Goal: Transaction & Acquisition: Purchase product/service

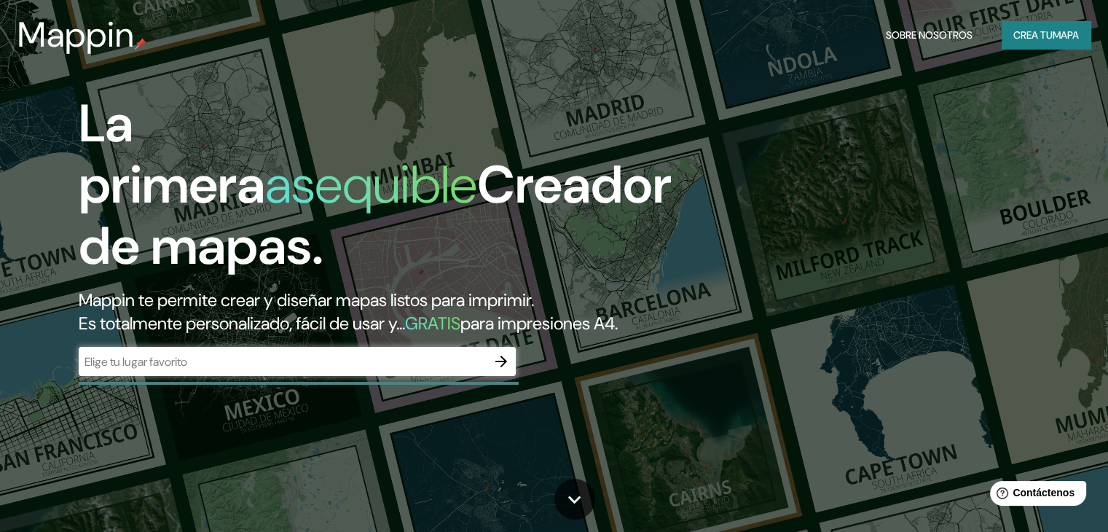
click at [501, 367] on icon "button" at bounding box center [501, 361] width 12 height 12
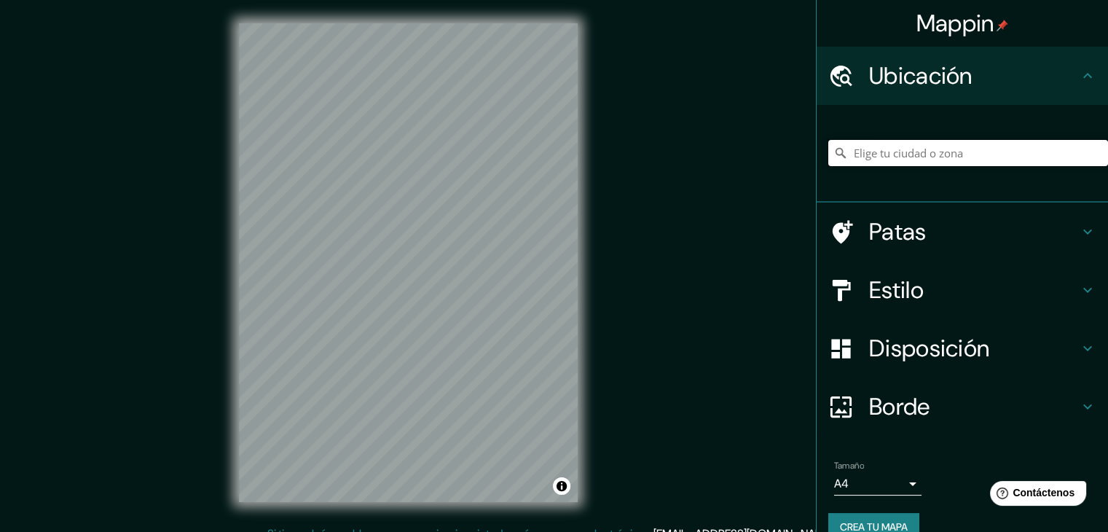
click at [886, 149] on input "Elige tu ciudad o zona" at bounding box center [968, 153] width 280 height 26
click at [883, 289] on font "Estilo" at bounding box center [896, 290] width 55 height 31
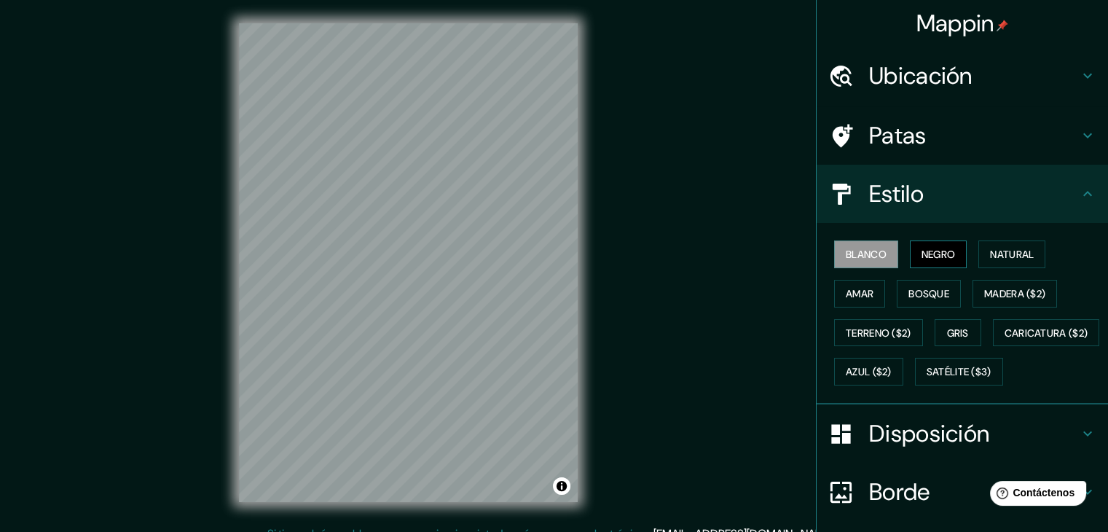
click at [921, 254] on font "Negro" at bounding box center [938, 254] width 34 height 13
click at [906, 184] on font "Estilo" at bounding box center [896, 193] width 55 height 31
click at [912, 198] on font "Estilo" at bounding box center [896, 193] width 55 height 31
click at [908, 74] on font "Ubicación" at bounding box center [920, 75] width 103 height 31
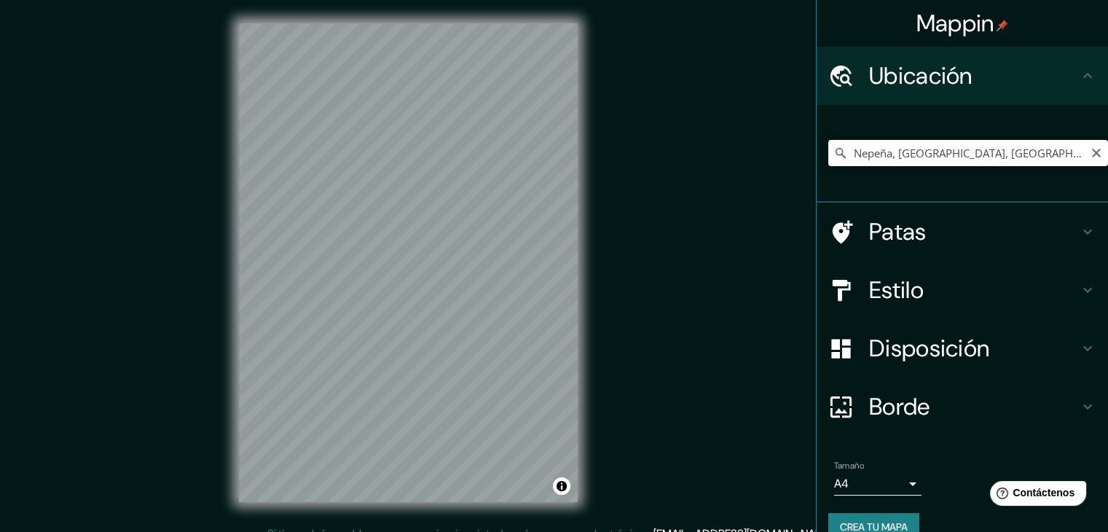
click at [929, 153] on input "Nepeña, [GEOGRAPHIC_DATA], [GEOGRAPHIC_DATA]" at bounding box center [968, 153] width 280 height 26
click at [1046, 153] on input "Nepeña, [GEOGRAPHIC_DATA], [GEOGRAPHIC_DATA]" at bounding box center [968, 153] width 280 height 26
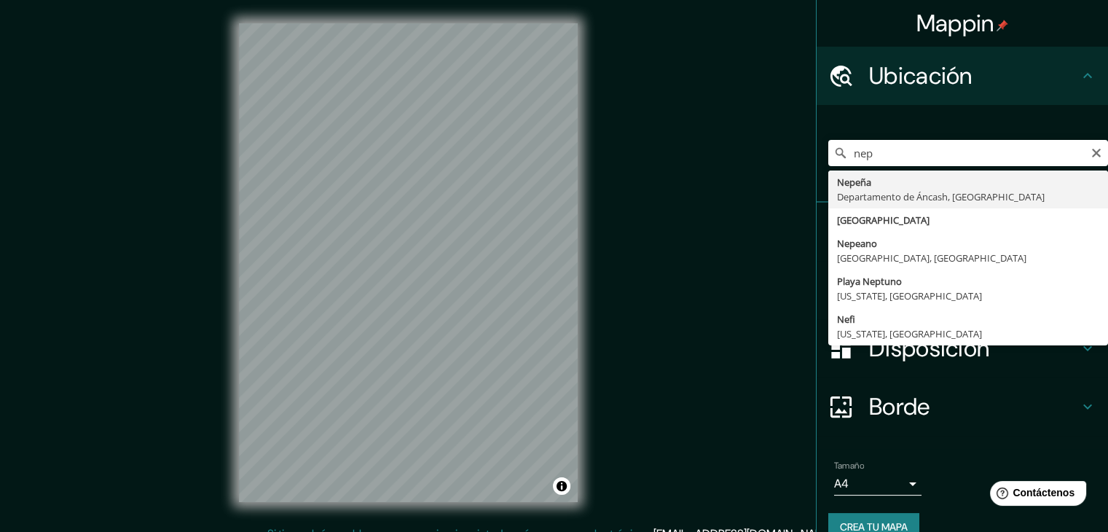
type input "Nepeña, [GEOGRAPHIC_DATA], [GEOGRAPHIC_DATA]"
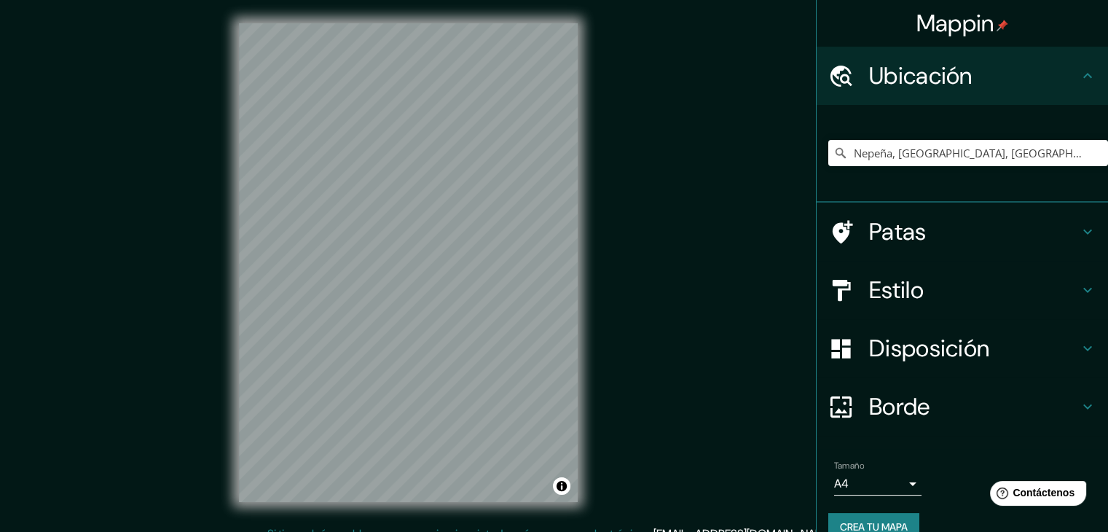
click at [621, 292] on div "Mappin Ubicación Nepeña, [GEOGRAPHIC_DATA], [GEOGRAPHIC_DATA] Patas Estilo Disp…" at bounding box center [554, 274] width 1108 height 548
click at [979, 165] on input "Nepeña, [GEOGRAPHIC_DATA], [GEOGRAPHIC_DATA]" at bounding box center [968, 153] width 280 height 26
click at [930, 234] on h4 "Patas" at bounding box center [974, 231] width 210 height 29
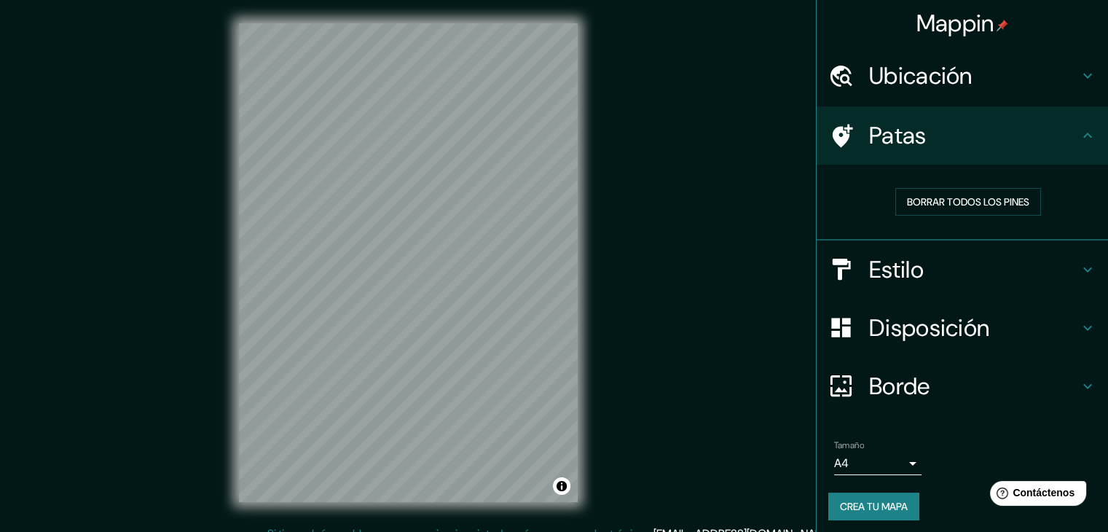
click at [928, 279] on h4 "Estilo" at bounding box center [974, 269] width 210 height 29
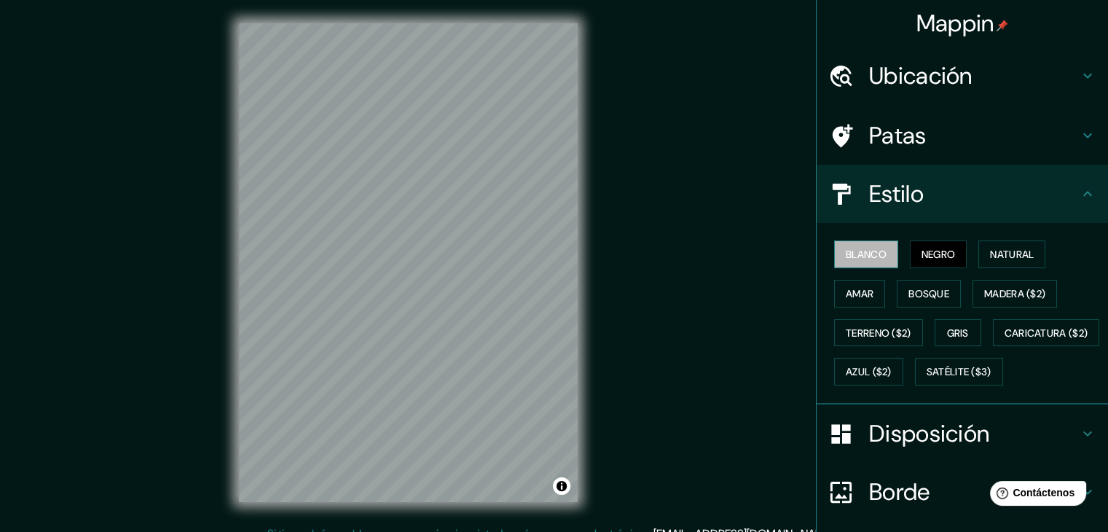
click at [868, 253] on font "Blanco" at bounding box center [865, 254] width 41 height 13
click at [995, 253] on font "Natural" at bounding box center [1012, 254] width 44 height 13
click at [489, 531] on html "Mappin Ubicación Nepeña, [GEOGRAPHIC_DATA], [GEOGRAPHIC_DATA] Patas Estilo Blan…" at bounding box center [554, 266] width 1108 height 532
click at [152, 353] on div "Mappin Ubicación Nepeña, [GEOGRAPHIC_DATA], [GEOGRAPHIC_DATA] Patas Estilo Blan…" at bounding box center [554, 274] width 1108 height 548
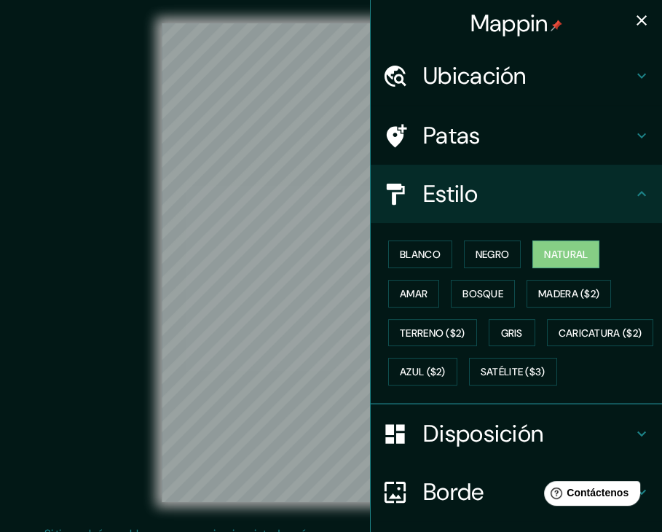
click at [633, 25] on icon "button" at bounding box center [641, 20] width 17 height 17
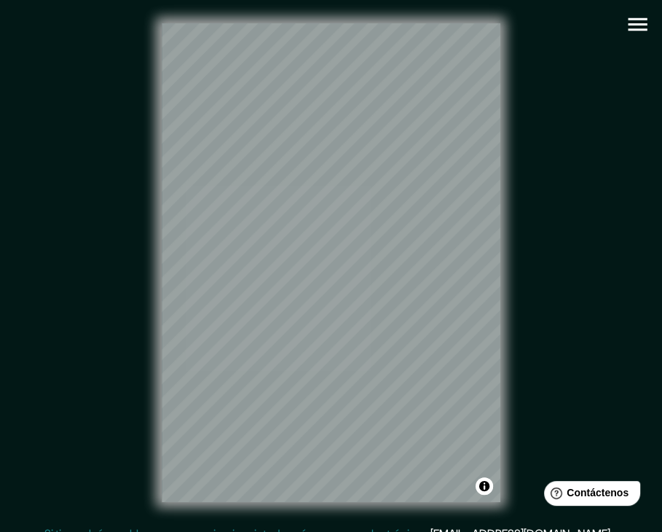
click at [647, 28] on icon "button" at bounding box center [637, 24] width 25 height 25
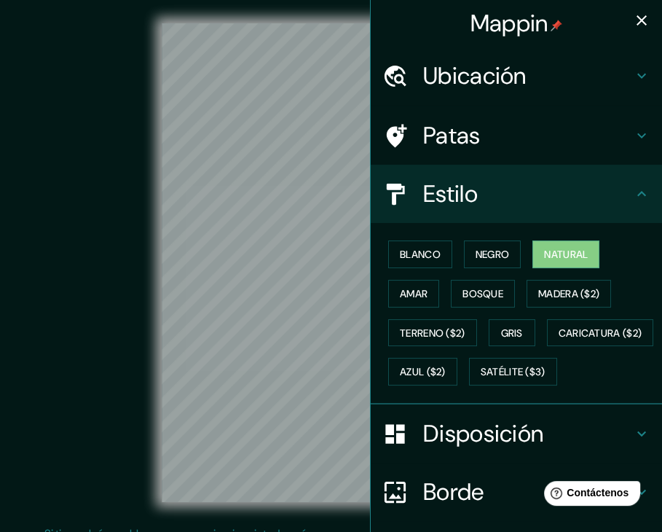
click at [533, 71] on h4 "Ubicación" at bounding box center [528, 75] width 210 height 29
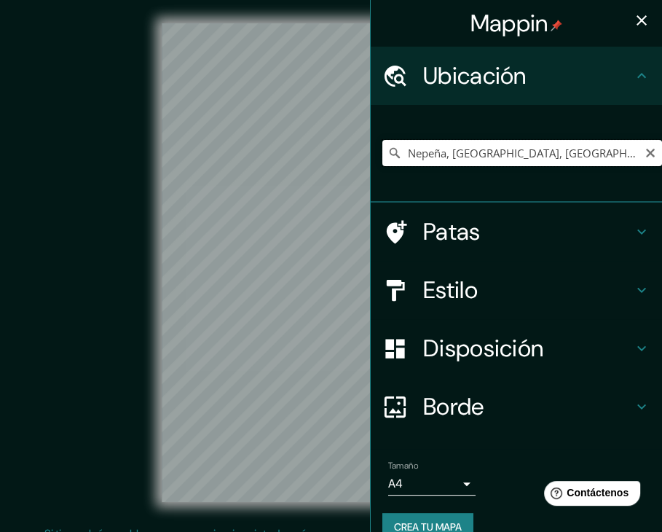
click at [535, 146] on input "Nepeña, [GEOGRAPHIC_DATA], [GEOGRAPHIC_DATA]" at bounding box center [522, 153] width 280 height 26
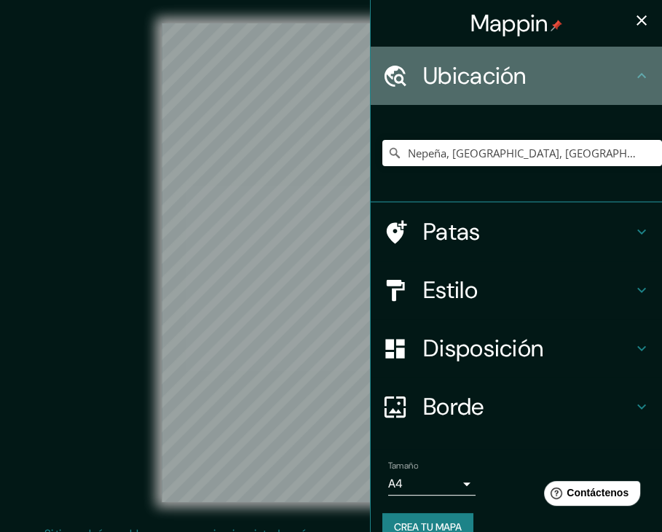
click at [574, 89] on h4 "Ubicación" at bounding box center [528, 75] width 210 height 29
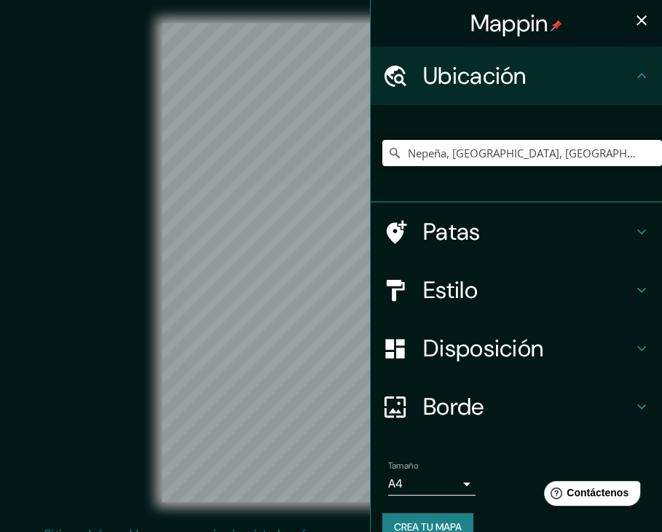
click at [633, 18] on icon "button" at bounding box center [641, 20] width 17 height 17
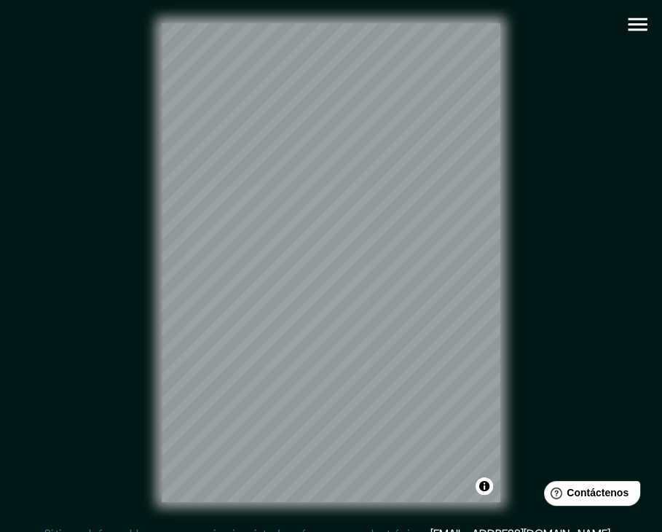
click at [636, 23] on icon "button" at bounding box center [637, 24] width 19 height 13
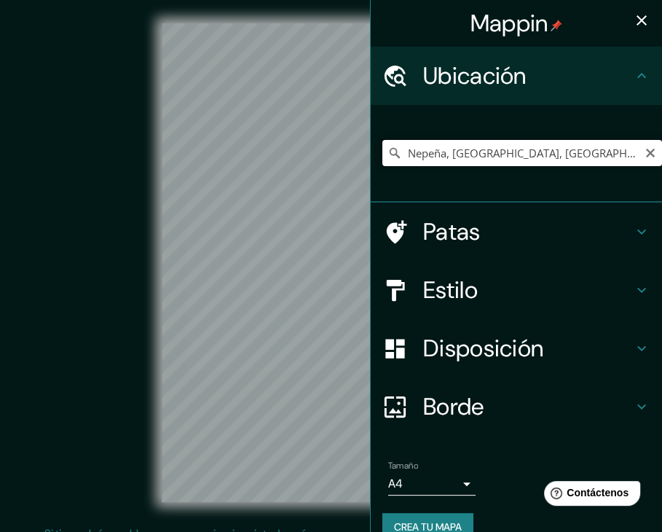
click at [531, 151] on input "Nepeña, [GEOGRAPHIC_DATA], [GEOGRAPHIC_DATA]" at bounding box center [522, 153] width 280 height 26
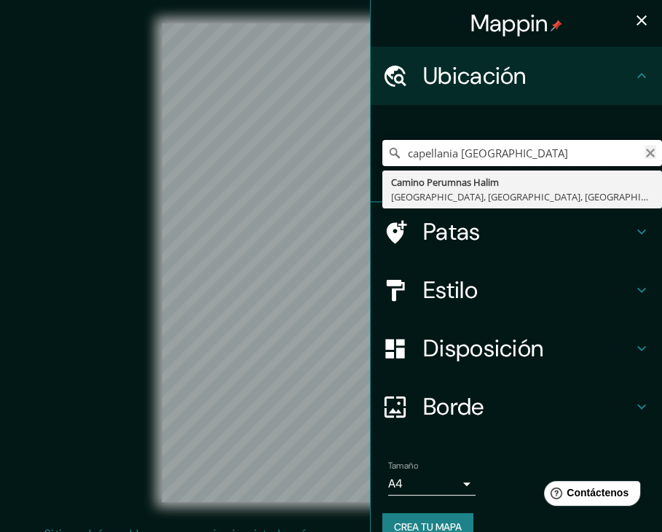
type input "capellania [GEOGRAPHIC_DATA]"
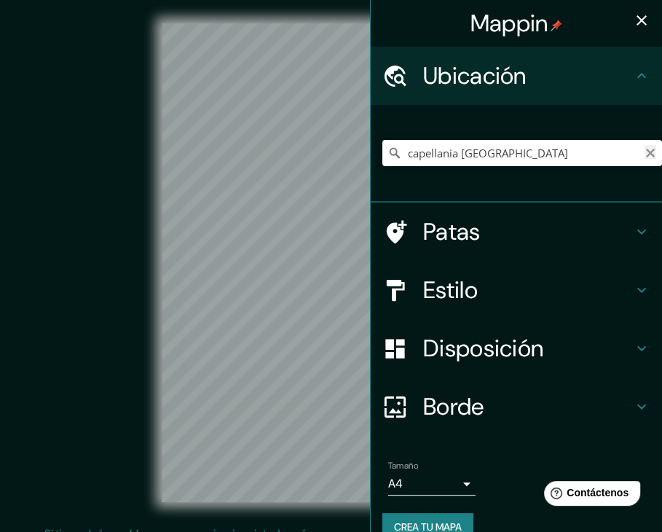
click at [644, 158] on icon "Claro" at bounding box center [650, 153] width 12 height 12
click at [449, 155] on input "Elige tu ciudad o zona" at bounding box center [522, 153] width 280 height 26
paste input "[GEOGRAPHIC_DATA]"
type input "Sur, [GEOGRAPHIC_DATA], [GEOGRAPHIC_DATA] 1390000, [GEOGRAPHIC_DATA]"
click at [646, 152] on icon "Claro" at bounding box center [650, 153] width 9 height 9
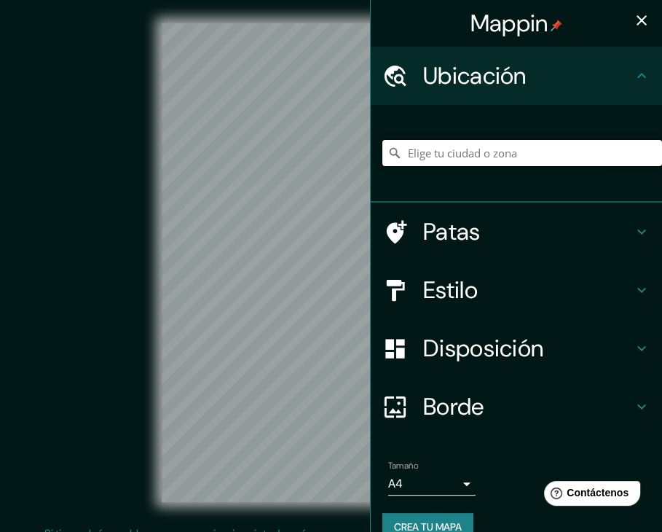
click at [474, 143] on input "Elige tu ciudad o zona" at bounding box center [522, 153] width 280 height 26
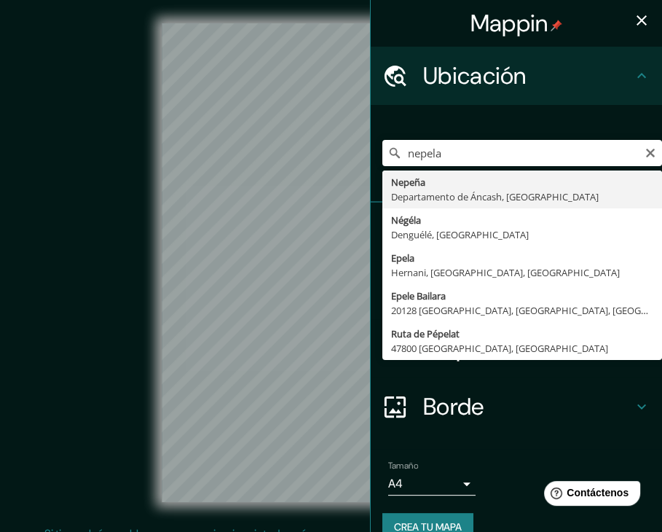
type input "Nepeña, [GEOGRAPHIC_DATA], [GEOGRAPHIC_DATA]"
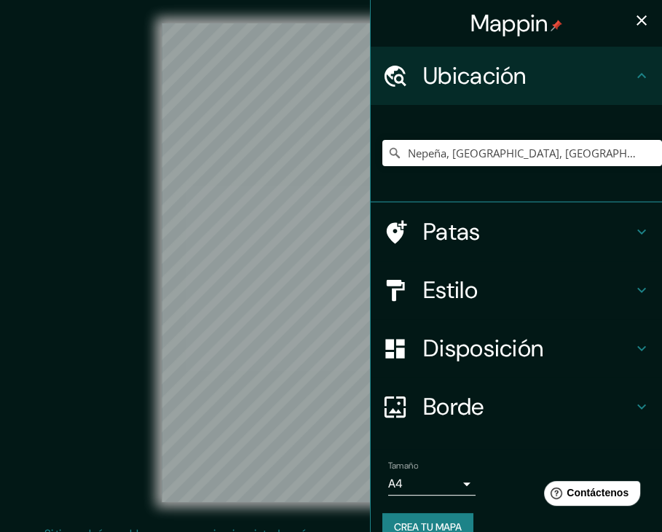
click at [633, 20] on icon "button" at bounding box center [641, 20] width 17 height 17
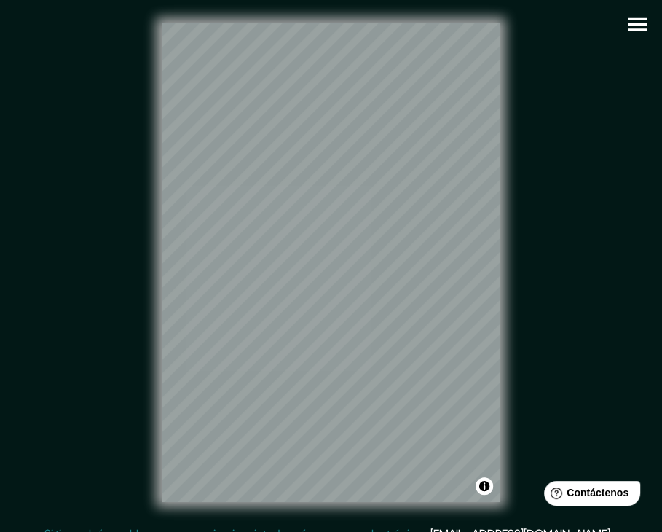
click at [623, 24] on button "button" at bounding box center [637, 24] width 37 height 37
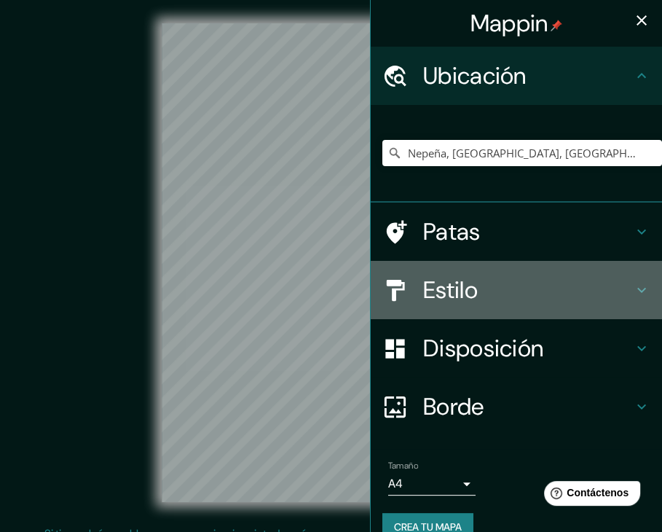
click at [473, 301] on h4 "Estilo" at bounding box center [528, 289] width 210 height 29
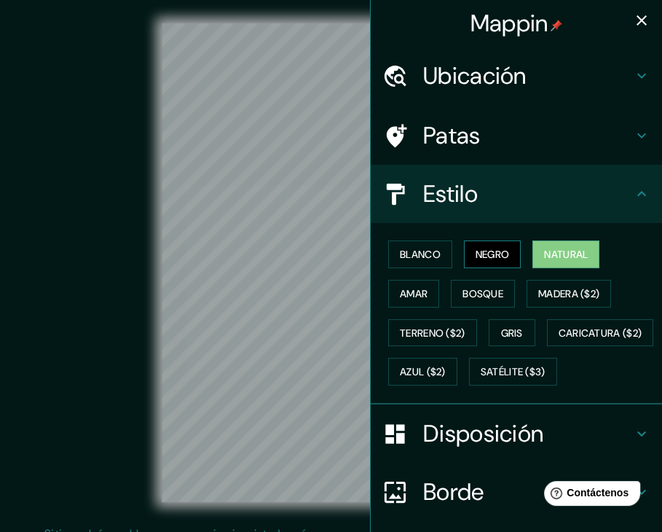
click at [481, 250] on font "Negro" at bounding box center [493, 254] width 34 height 13
click at [633, 27] on icon "button" at bounding box center [641, 20] width 17 height 17
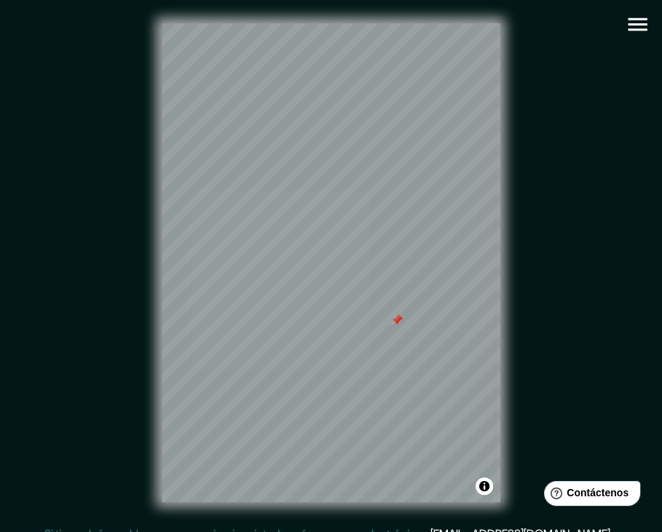
click at [638, 27] on icon "button" at bounding box center [637, 24] width 25 height 25
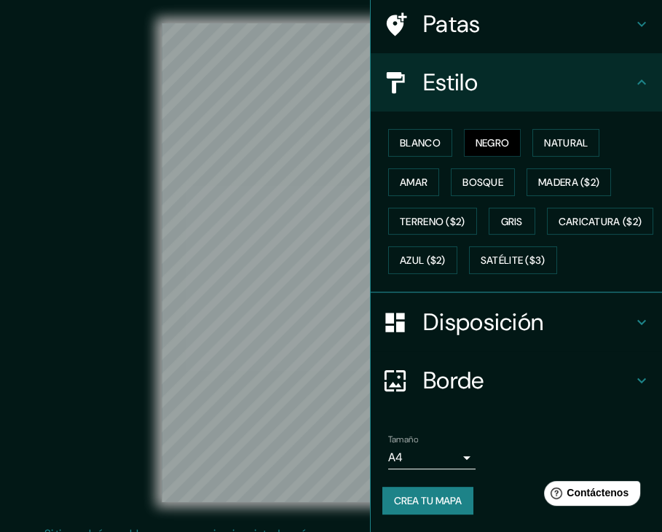
scroll to position [147, 0]
click at [440, 456] on body "Mappin Ubicación Nepeña, [GEOGRAPHIC_DATA], [GEOGRAPHIC_DATA] Patas Estilo Blan…" at bounding box center [331, 266] width 662 height 532
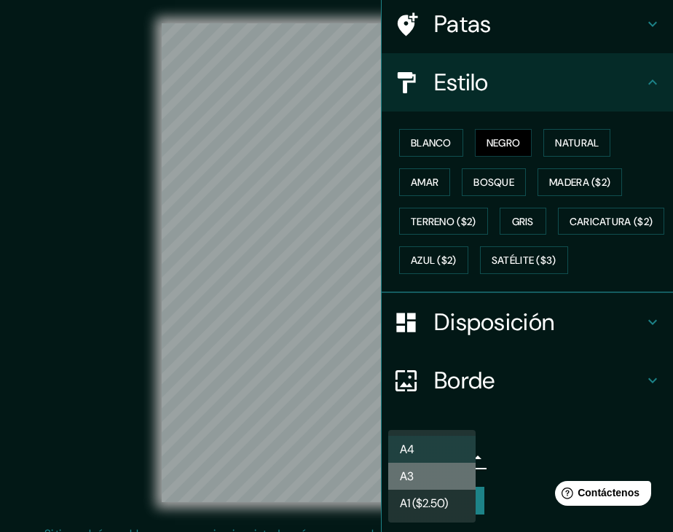
click at [441, 473] on li "A3" at bounding box center [431, 475] width 87 height 27
type input "a4"
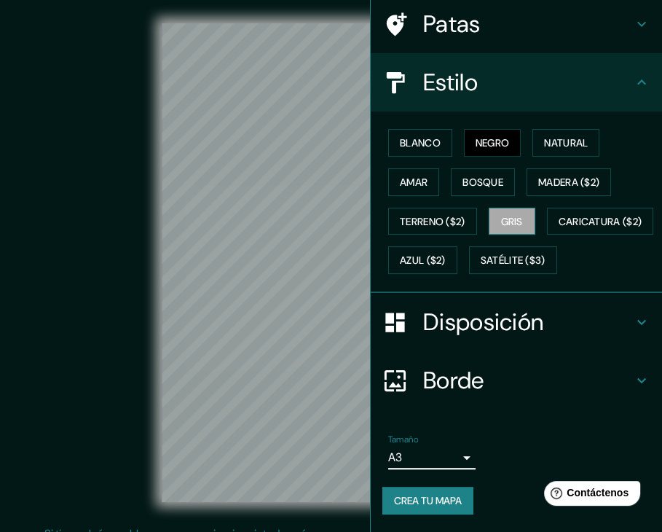
click at [501, 215] on font "Gris" at bounding box center [512, 221] width 22 height 13
click at [497, 168] on button "Bosque" at bounding box center [483, 182] width 64 height 28
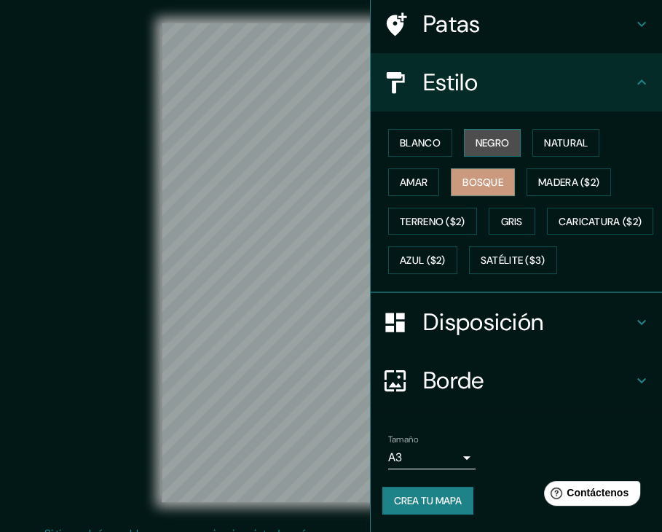
click at [491, 136] on font "Negro" at bounding box center [493, 142] width 34 height 13
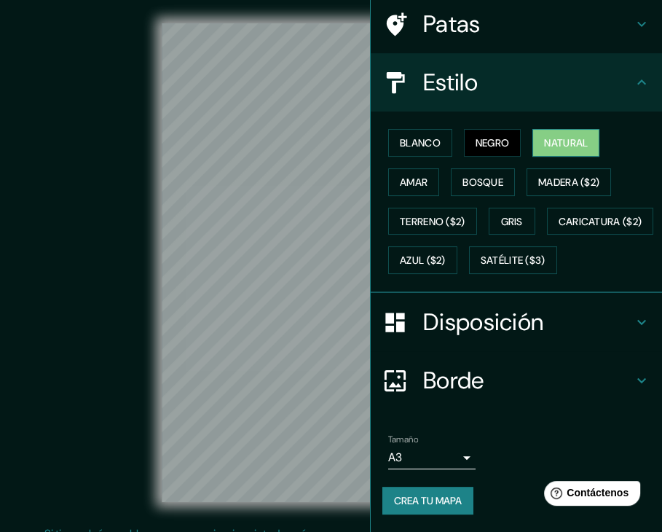
click at [559, 136] on font "Natural" at bounding box center [566, 142] width 44 height 13
click at [413, 176] on font "Amar" at bounding box center [414, 182] width 28 height 13
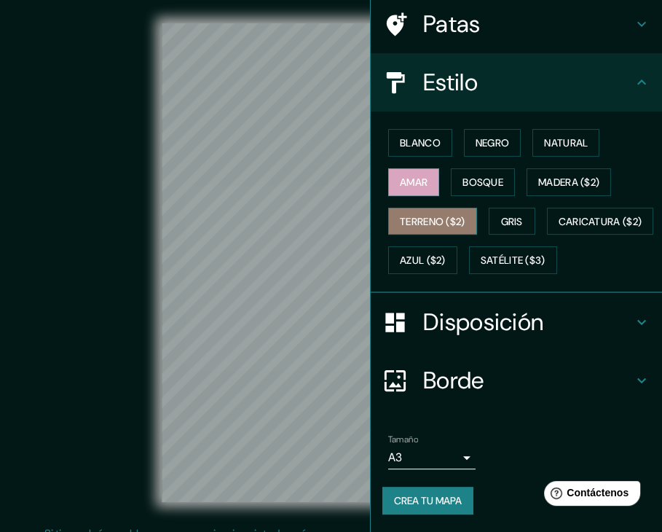
click at [428, 215] on font "Terreno ($2)" at bounding box center [433, 221] width 66 height 13
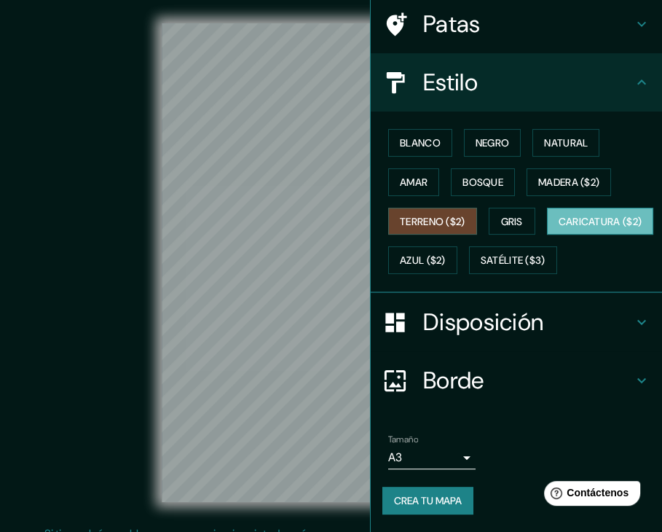
click at [559, 228] on font "Caricatura ($2)" at bounding box center [601, 221] width 84 height 13
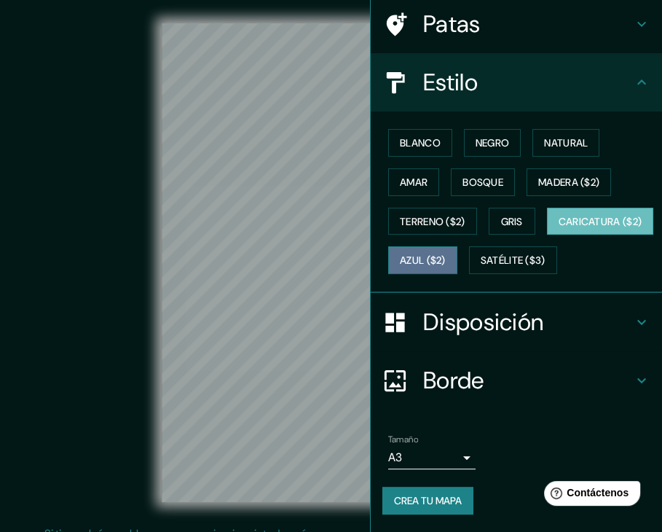
click at [446, 254] on font "Azul ($2)" at bounding box center [423, 260] width 46 height 13
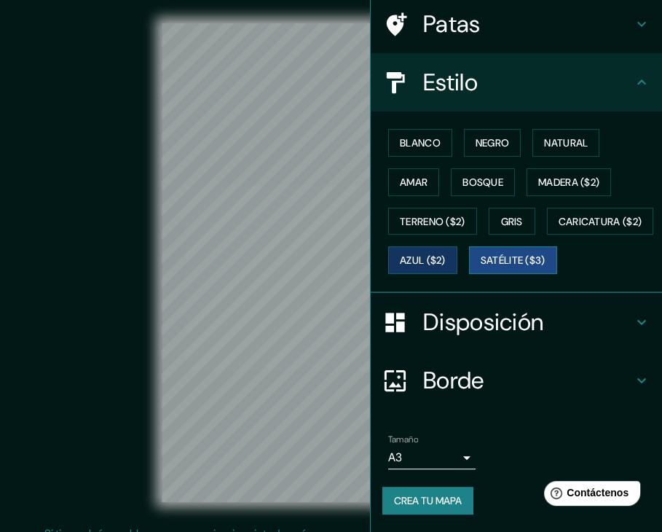
click at [481, 267] on font "Satélite ($3)" at bounding box center [513, 260] width 65 height 13
click at [422, 136] on font "Blanco" at bounding box center [420, 142] width 41 height 13
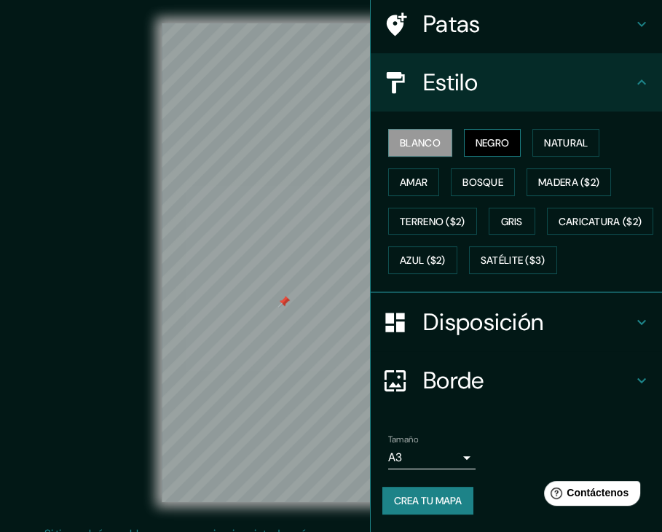
click at [476, 136] on font "Negro" at bounding box center [493, 142] width 34 height 13
click at [535, 129] on button "Natural" at bounding box center [565, 143] width 67 height 28
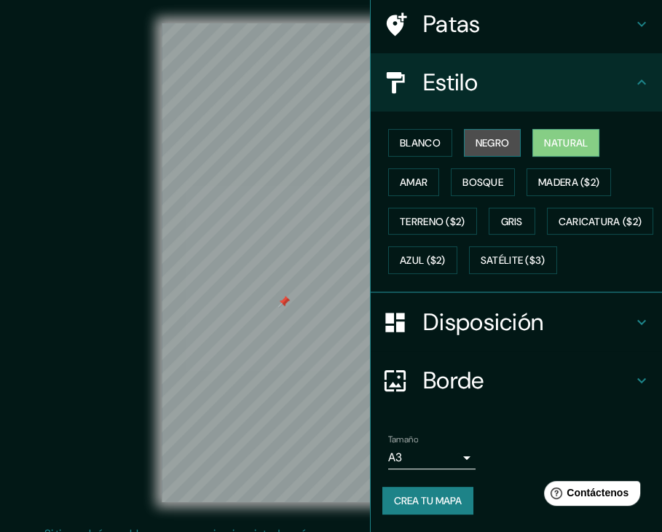
click at [492, 136] on font "Negro" at bounding box center [493, 142] width 34 height 13
